Goal: Communication & Community: Participate in discussion

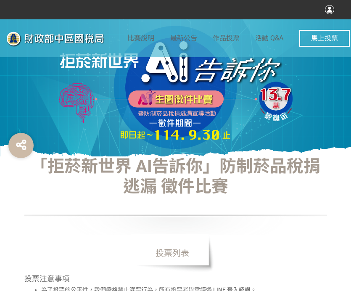
select select "vote"
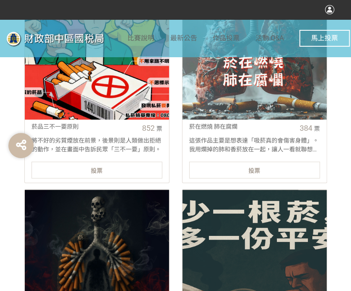
scroll to position [378, 0]
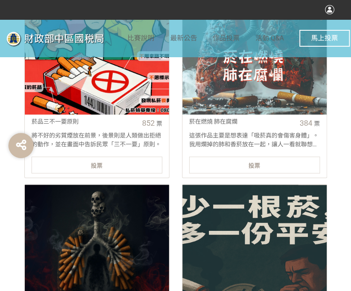
click at [87, 163] on div "投票" at bounding box center [97, 164] width 131 height 17
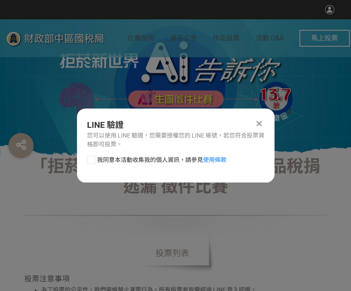
scroll to position [0, 0]
click at [90, 155] on div at bounding box center [91, 159] width 8 height 8
checkbox input "true"
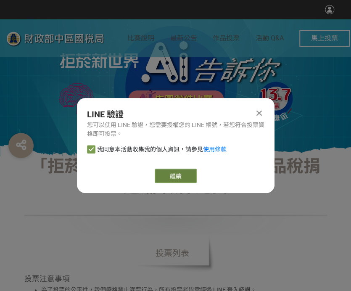
click at [162, 175] on link "繼續" at bounding box center [176, 175] width 42 height 14
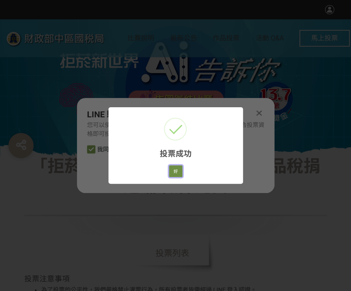
click at [176, 176] on button "好" at bounding box center [175, 171] width 13 height 12
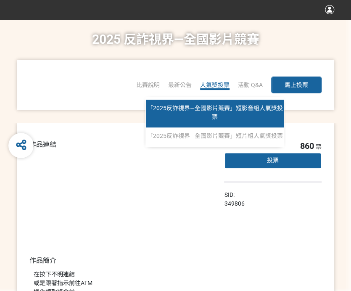
click at [227, 113] on link "「2025反詐視界—全國影片競賽」短影音組人氣獎投票" at bounding box center [215, 114] width 138 height 28
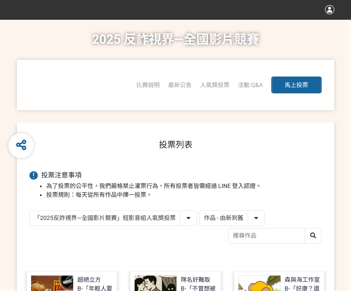
click at [226, 219] on select "作品 - 由新到舊 作品 - 由舊到新 票數 - 由多到少 票數 - 由少到多" at bounding box center [232, 217] width 65 height 15
select select "vote"
click at [200, 210] on select "作品 - 由新到舊 作品 - 由舊到新 票數 - 由多到少 票數 - 由少到多" at bounding box center [232, 217] width 65 height 15
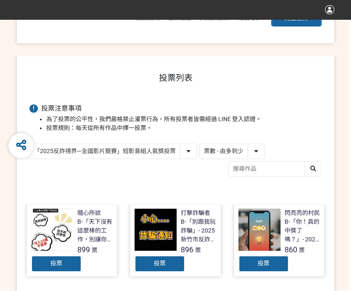
scroll to position [126, 0]
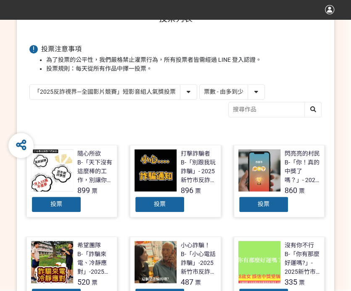
click at [152, 197] on div "投票" at bounding box center [159, 204] width 50 height 17
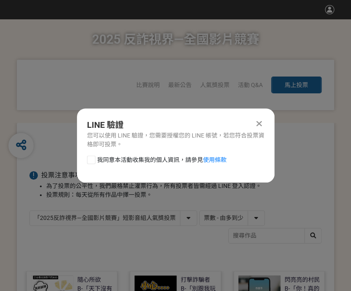
click at [90, 166] on div "我同意本活動收集我的個人資訊，請參見 使用條款" at bounding box center [175, 163] width 197 height 17
click at [87, 156] on div at bounding box center [91, 159] width 8 height 8
checkbox input "true"
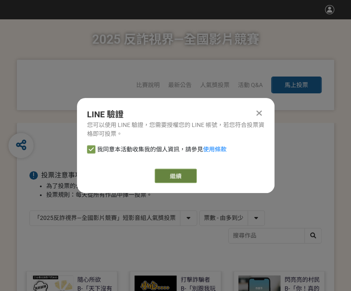
click at [183, 173] on link "繼續" at bounding box center [176, 175] width 42 height 14
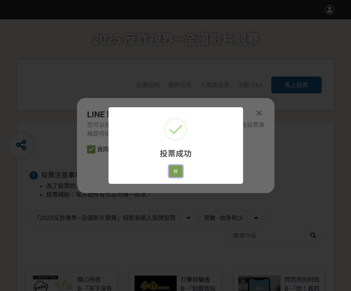
drag, startPoint x: 180, startPoint y: 167, endPoint x: 208, endPoint y: 166, distance: 27.7
click at [180, 167] on button "好" at bounding box center [175, 171] width 13 height 12
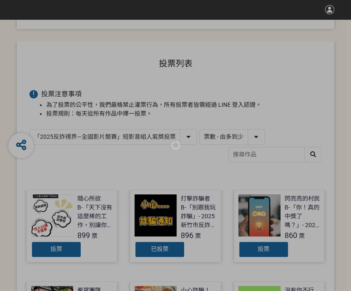
scroll to position [105, 0]
